Goal: Find contact information: Find contact information

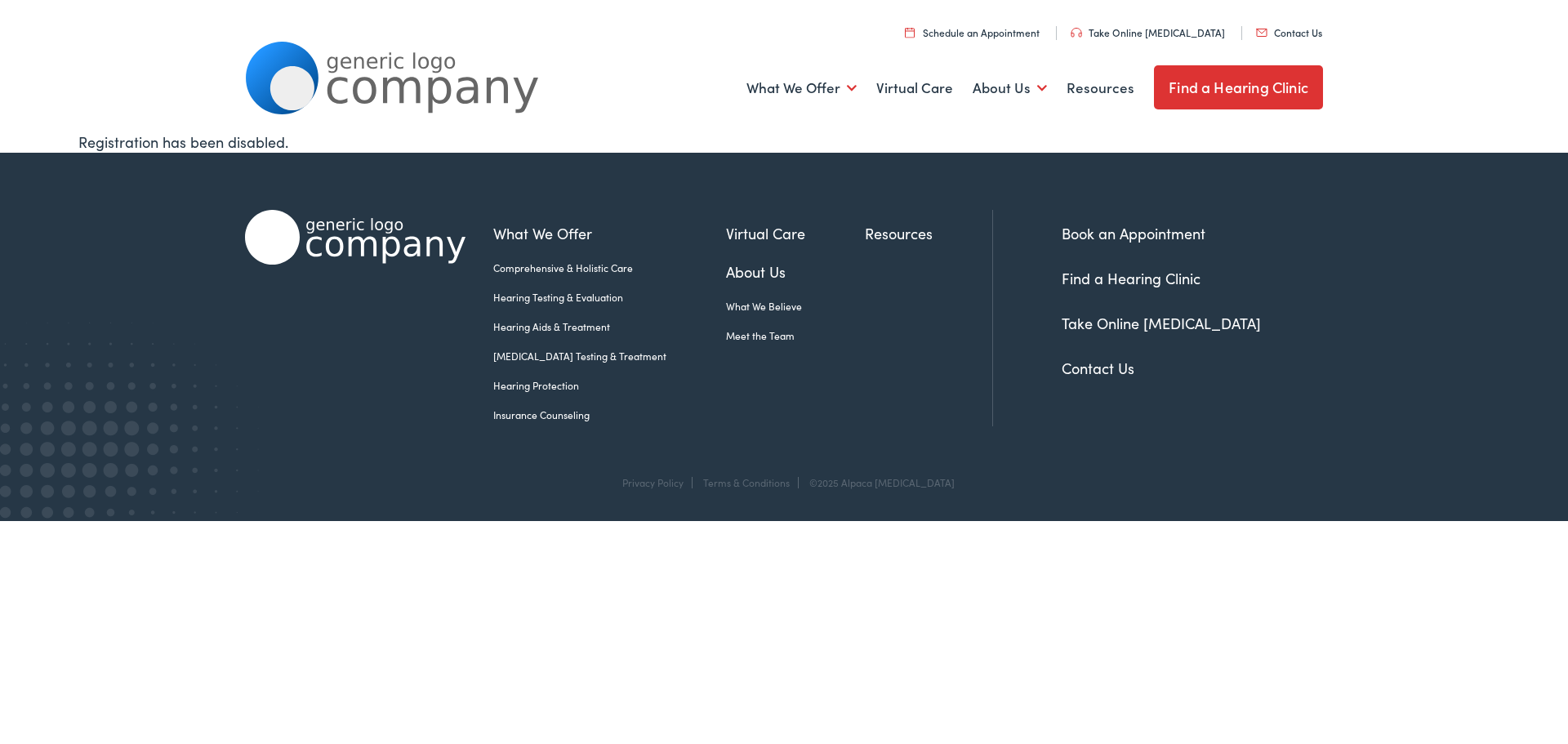
click at [1110, 372] on link "Contact Us" at bounding box center [1098, 368] width 73 height 20
